Goal: Information Seeking & Learning: Learn about a topic

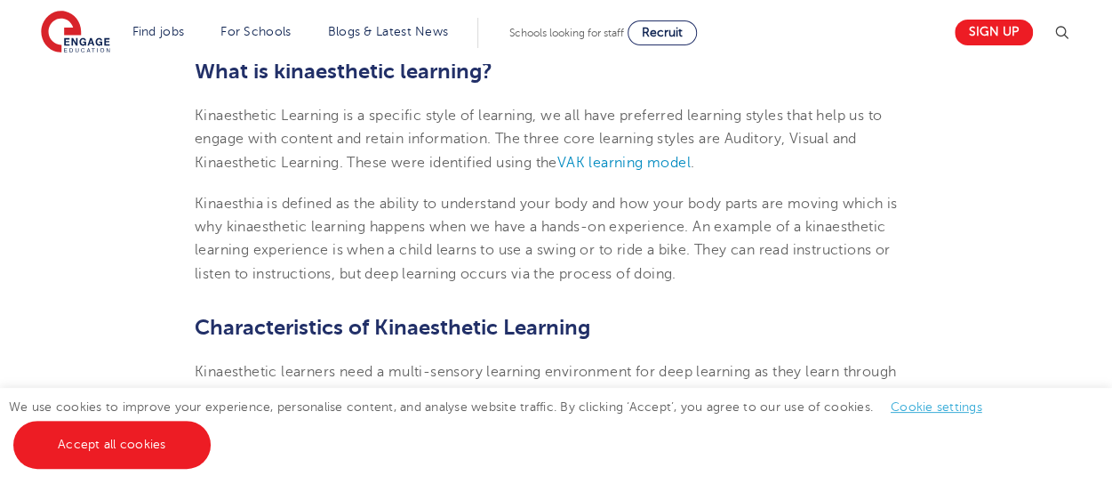
scroll to position [582, 0]
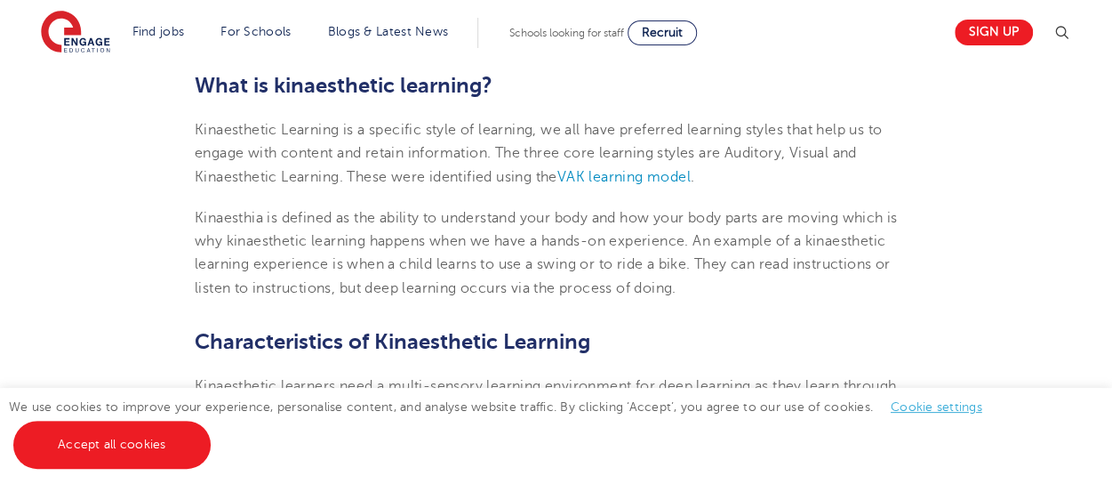
click at [585, 165] on p "Kinaesthetic Learning is a specific style of learning, we all have preferred le…" at bounding box center [556, 153] width 723 height 70
click at [590, 179] on span "VAK learning model" at bounding box center [624, 177] width 133 height 16
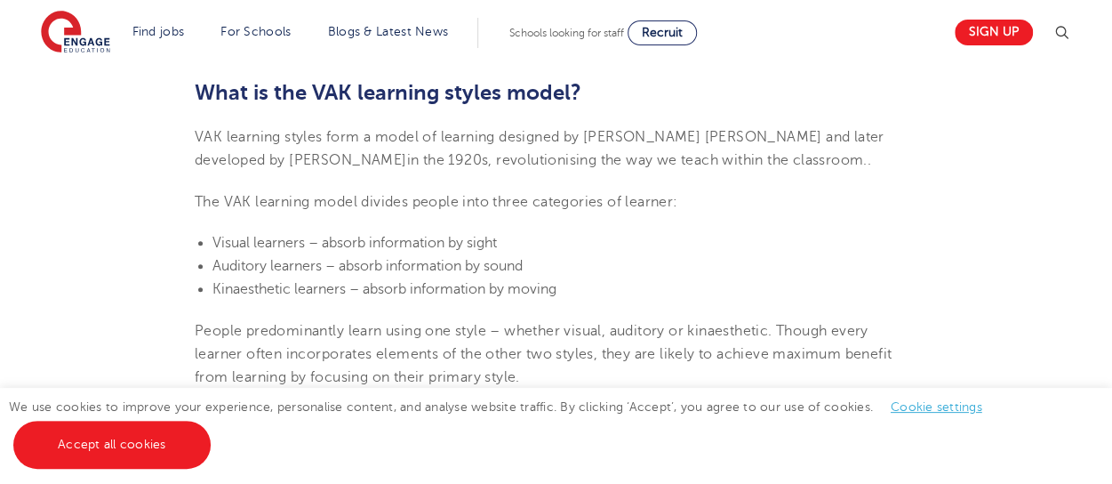
scroll to position [576, 0]
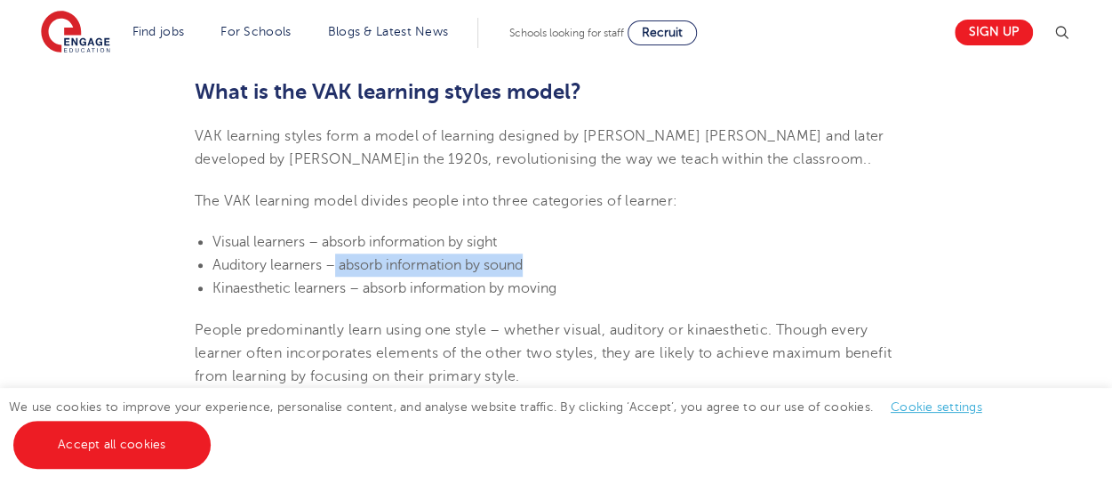
drag, startPoint x: 334, startPoint y: 263, endPoint x: 528, endPoint y: 263, distance: 193.9
click at [528, 263] on li "Auditory learners – absorb information by sound" at bounding box center [565, 264] width 705 height 23
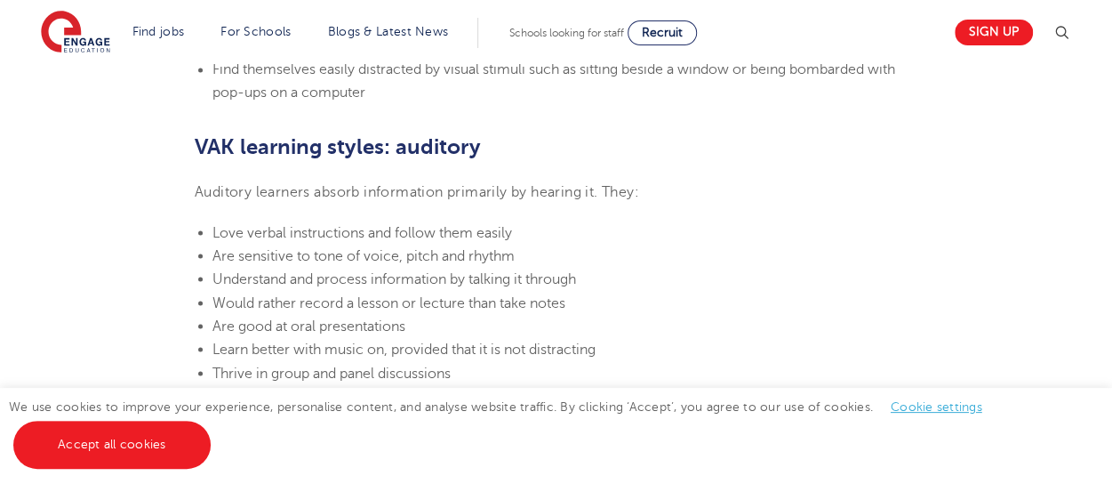
scroll to position [1487, 0]
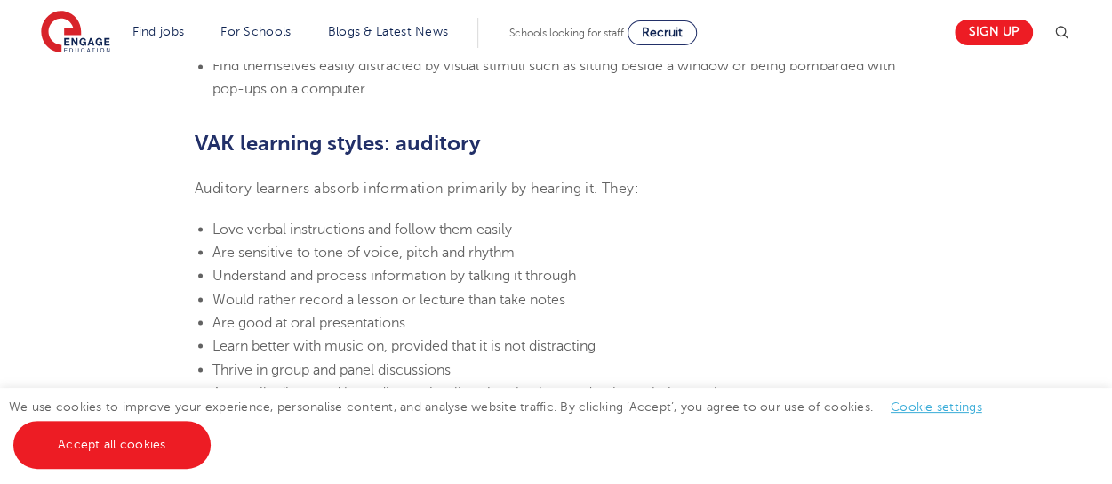
click at [1019, 146] on section "24th March 2023 VAK learning styles: what are they and what do they mean? Engag…" at bounding box center [556, 248] width 1079 height 2489
click at [450, 48] on section "Find jobs All vacancies We have one of the UK's largest database. and with hund…" at bounding box center [493, 32] width 904 height 65
click at [797, 48] on section "Find jobs All vacancies We have one of the UK's largest database. and with hund…" at bounding box center [493, 32] width 904 height 65
click at [835, 189] on p "Auditory learners absorb information primarily by hearing it. They:" at bounding box center [556, 187] width 723 height 23
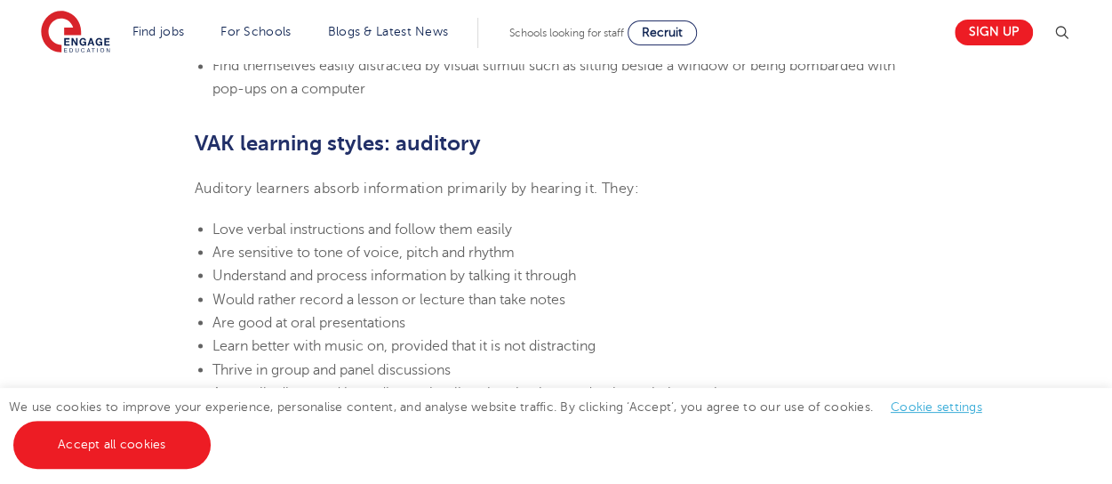
click at [964, 194] on section "24th March 2023 VAK learning styles: what are they and what do they mean? Engag…" at bounding box center [556, 248] width 1079 height 2489
click at [845, 150] on h2 "VAK learning styles: auditory" at bounding box center [556, 143] width 723 height 30
